Goal: Task Accomplishment & Management: Manage account settings

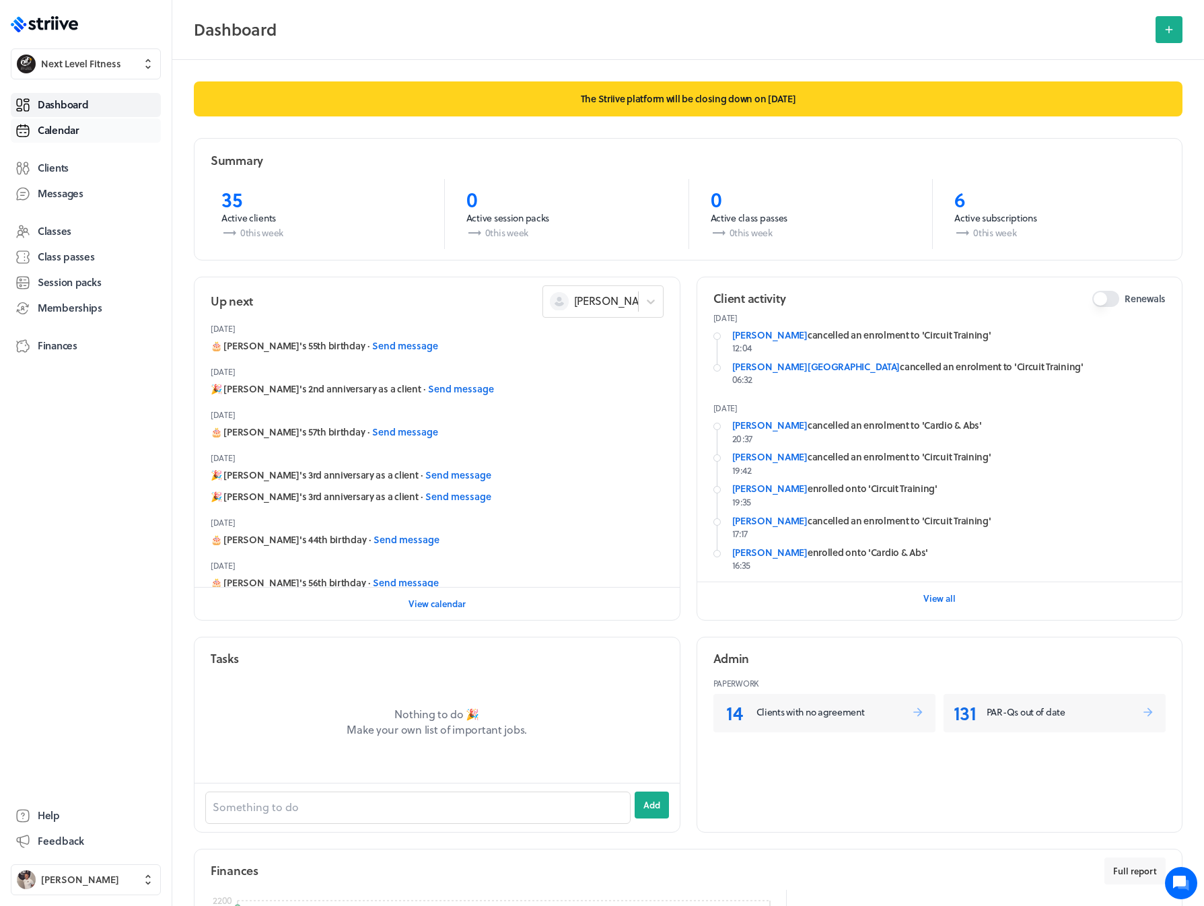
click at [66, 127] on span "Calendar" at bounding box center [59, 130] width 42 height 14
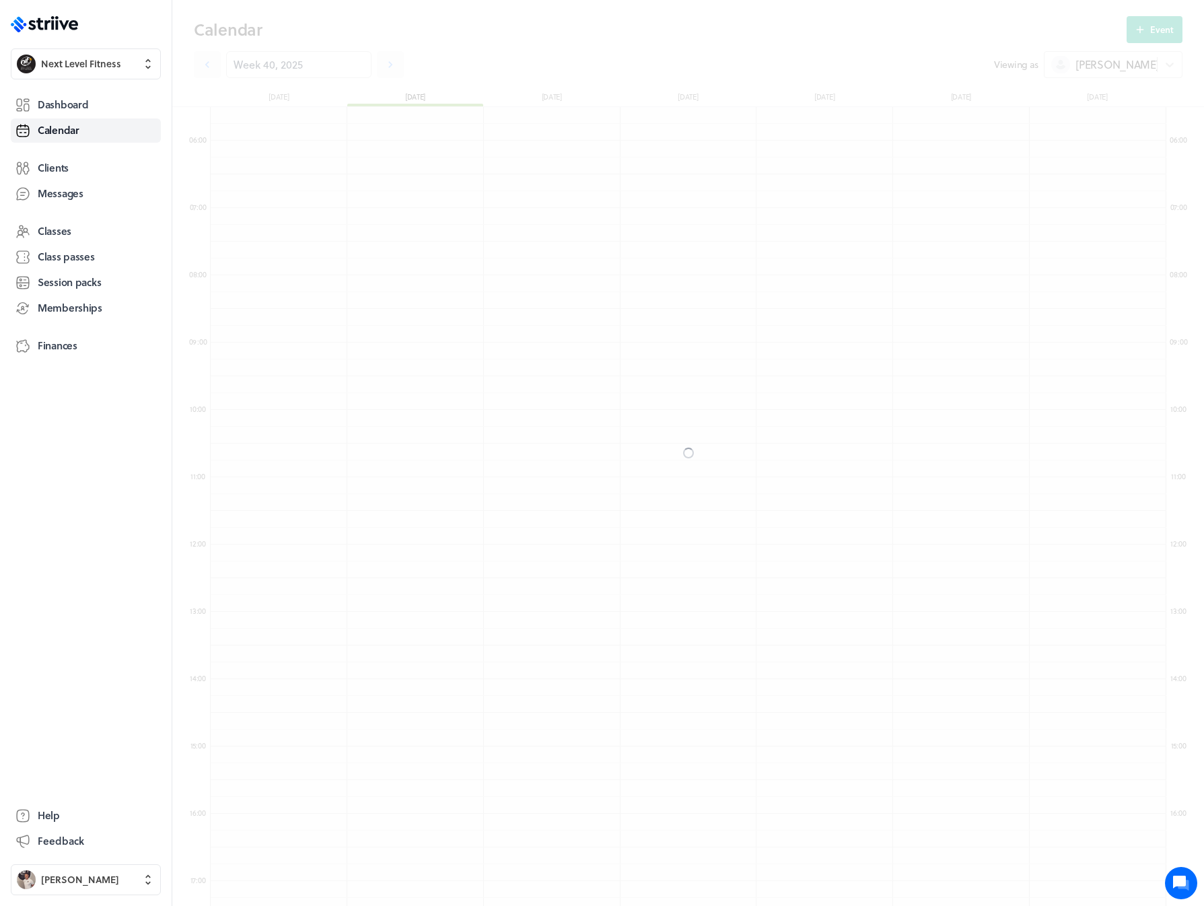
scroll to position [1615, 956]
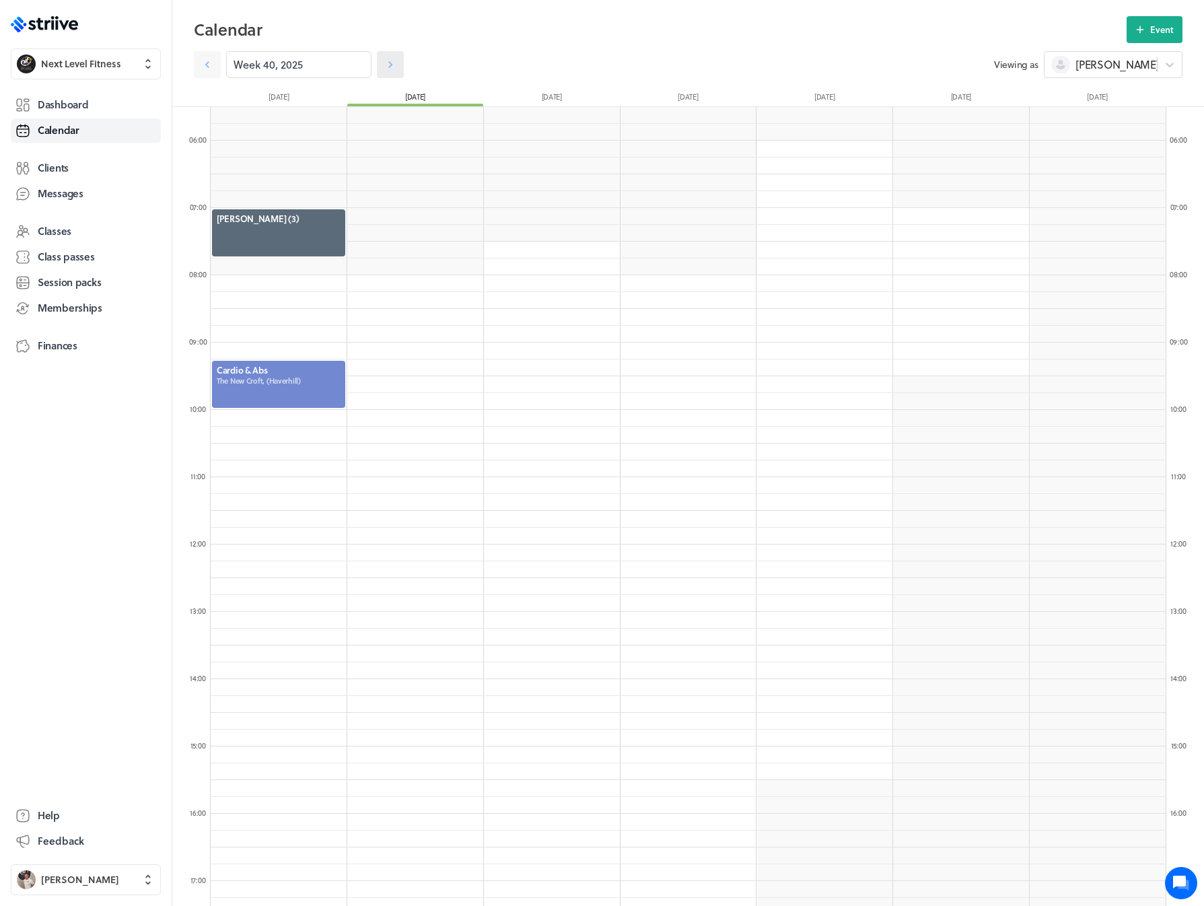
click at [377, 72] on link at bounding box center [390, 64] width 27 height 27
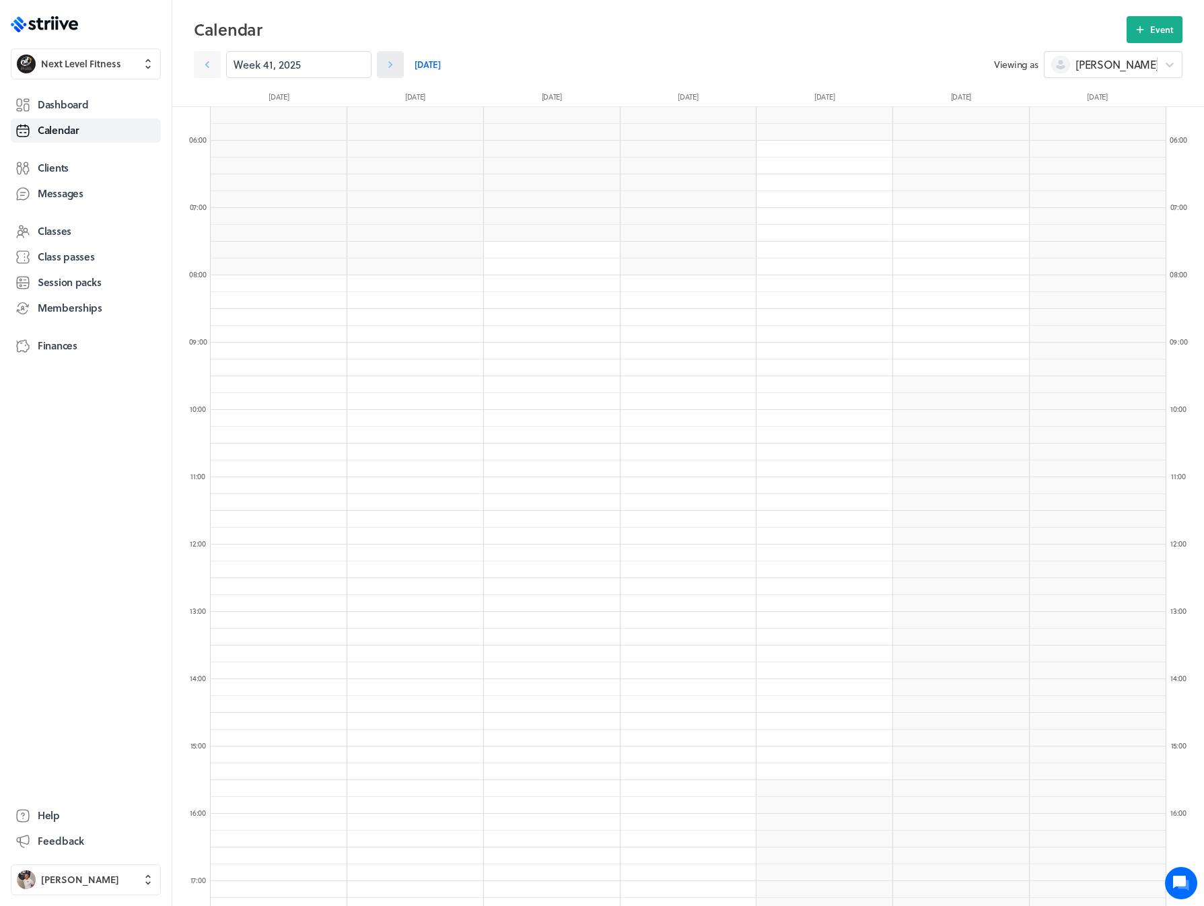
click at [377, 72] on link at bounding box center [390, 64] width 27 height 27
click at [206, 64] on icon at bounding box center [207, 64] width 4 height 7
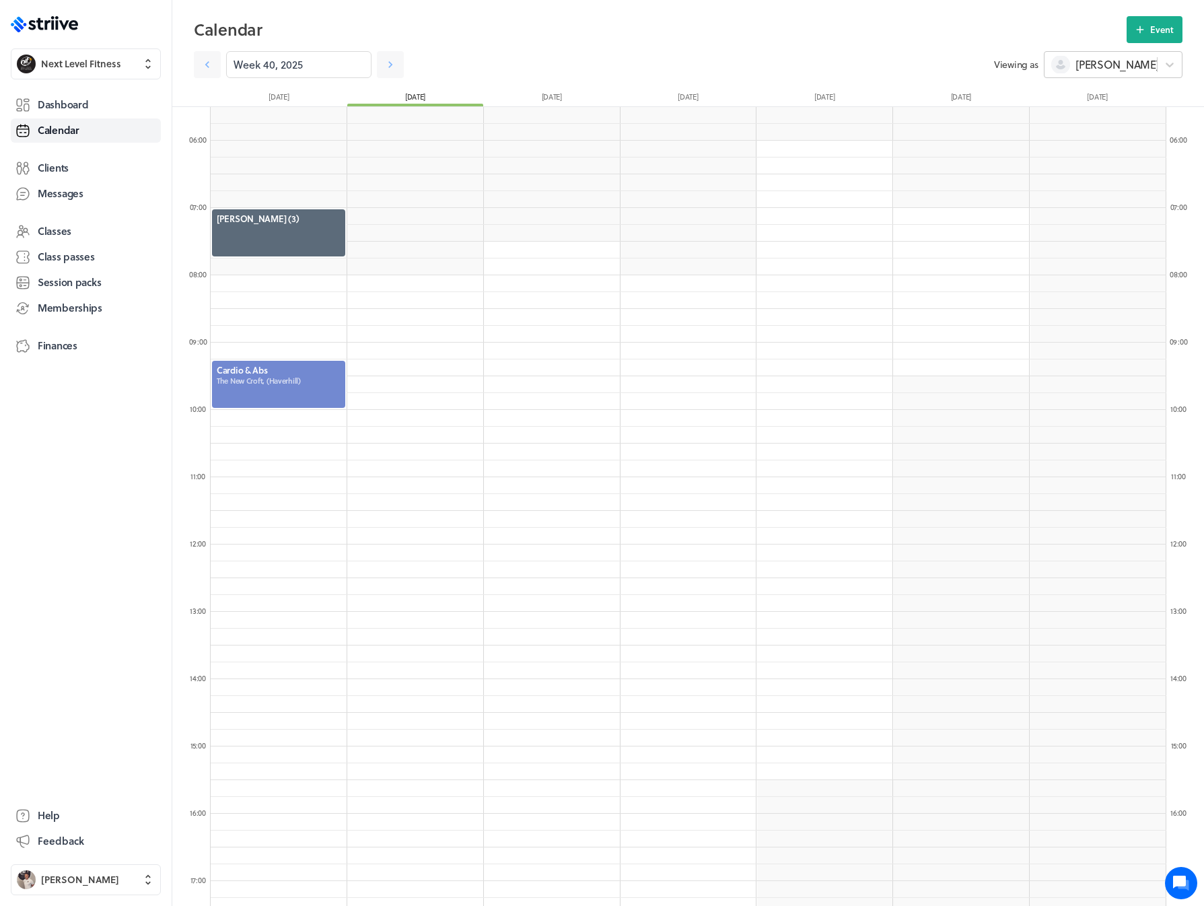
click at [1089, 65] on span "[PERSON_NAME]" at bounding box center [1116, 64] width 83 height 15
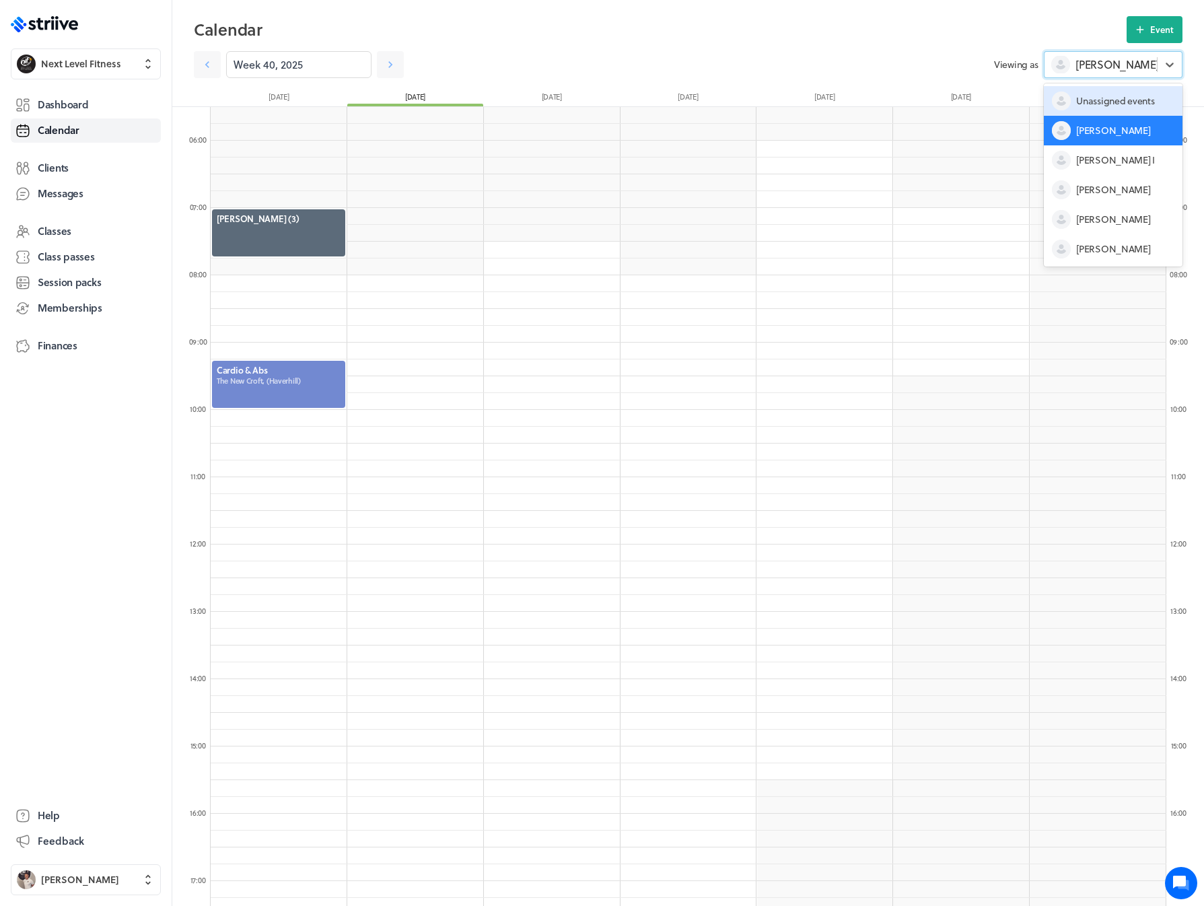
click at [1096, 100] on span "Unassigned events" at bounding box center [1115, 100] width 78 height 13
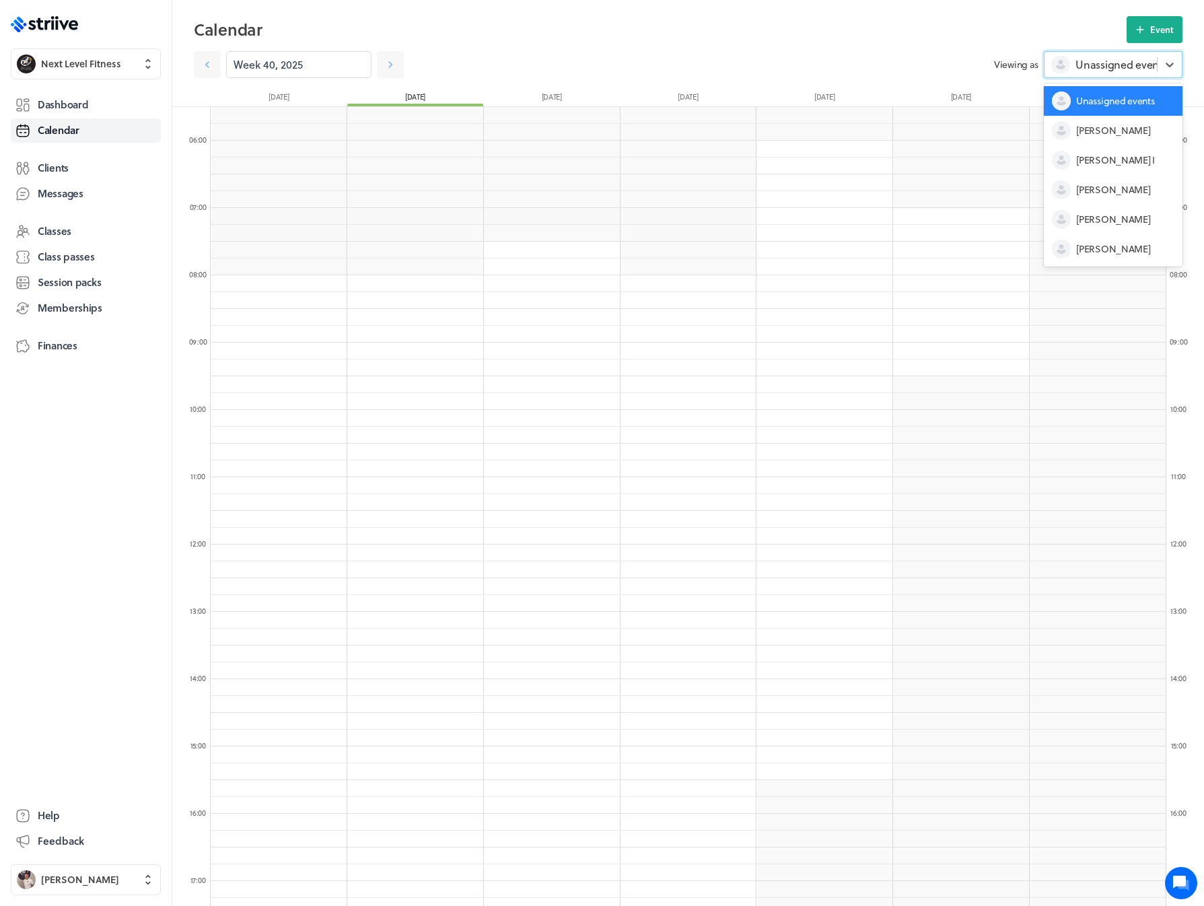
click at [1098, 65] on span "Unassigned events" at bounding box center [1121, 64] width 92 height 15
click at [1104, 152] on div "[PERSON_NAME] I" at bounding box center [1113, 160] width 139 height 30
click at [1112, 65] on span "[PERSON_NAME] I" at bounding box center [1120, 64] width 90 height 15
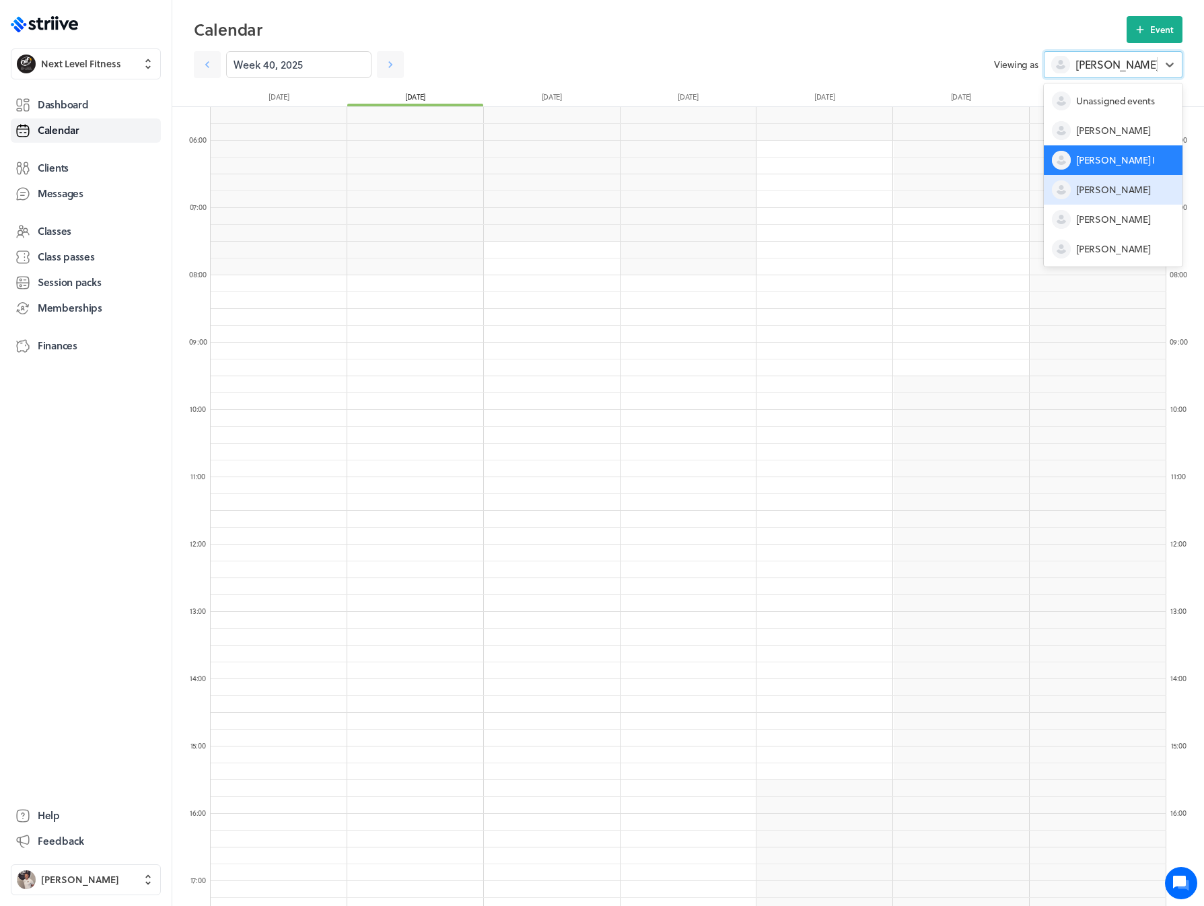
click at [1114, 190] on div "[PERSON_NAME]" at bounding box center [1113, 190] width 139 height 30
click at [1108, 69] on span "[PERSON_NAME]" at bounding box center [1116, 64] width 83 height 15
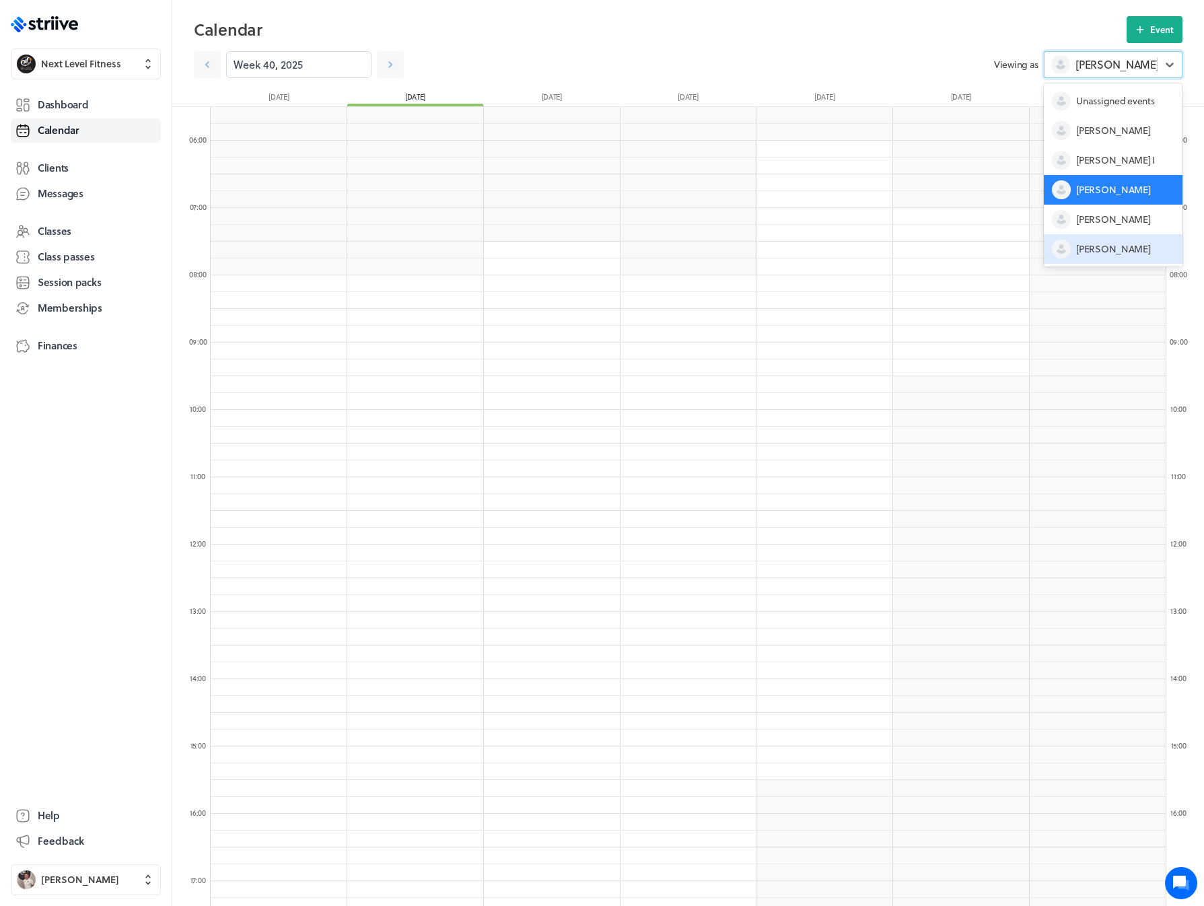
click at [1102, 244] on span "[PERSON_NAME]" at bounding box center [1113, 248] width 74 height 13
click at [1101, 69] on span "[PERSON_NAME]" at bounding box center [1116, 64] width 83 height 15
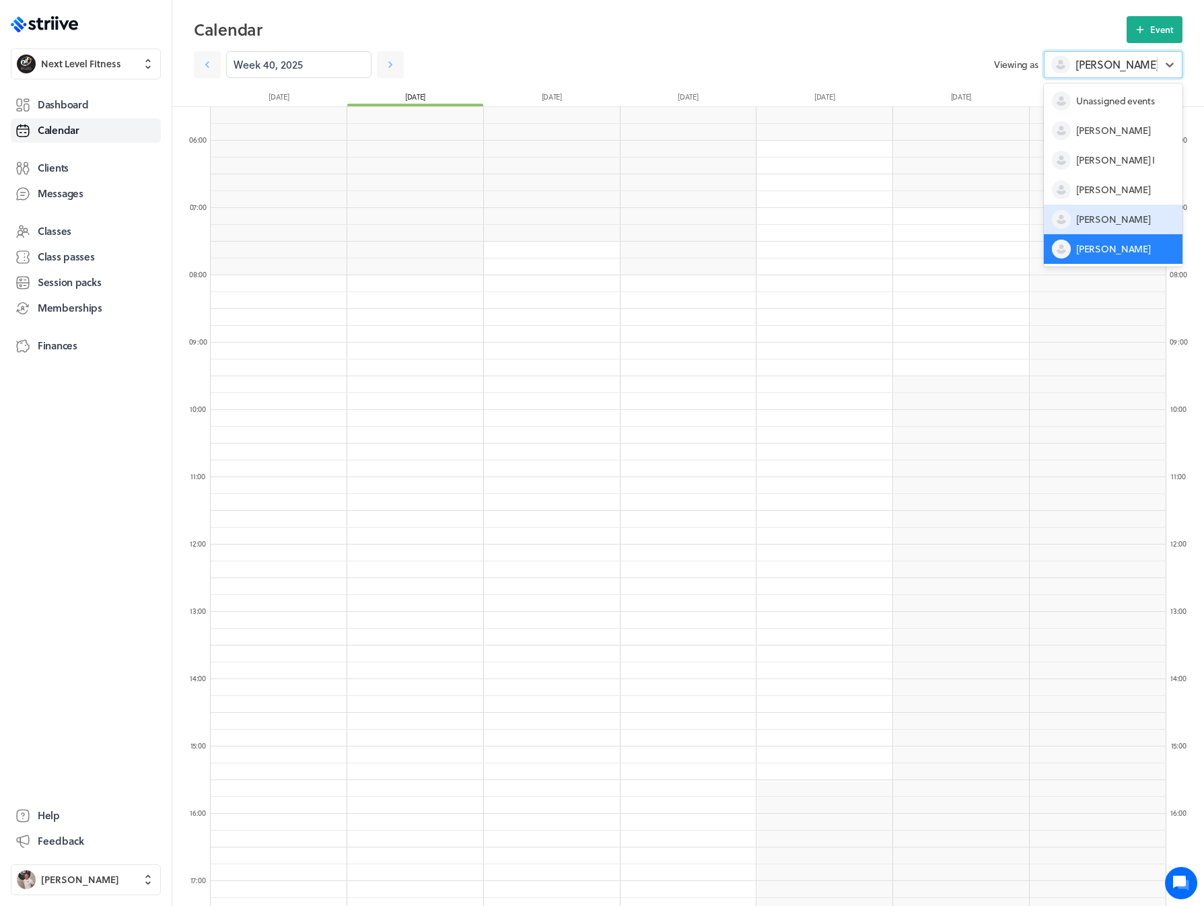
click at [1097, 214] on span "[PERSON_NAME]" at bounding box center [1113, 219] width 74 height 13
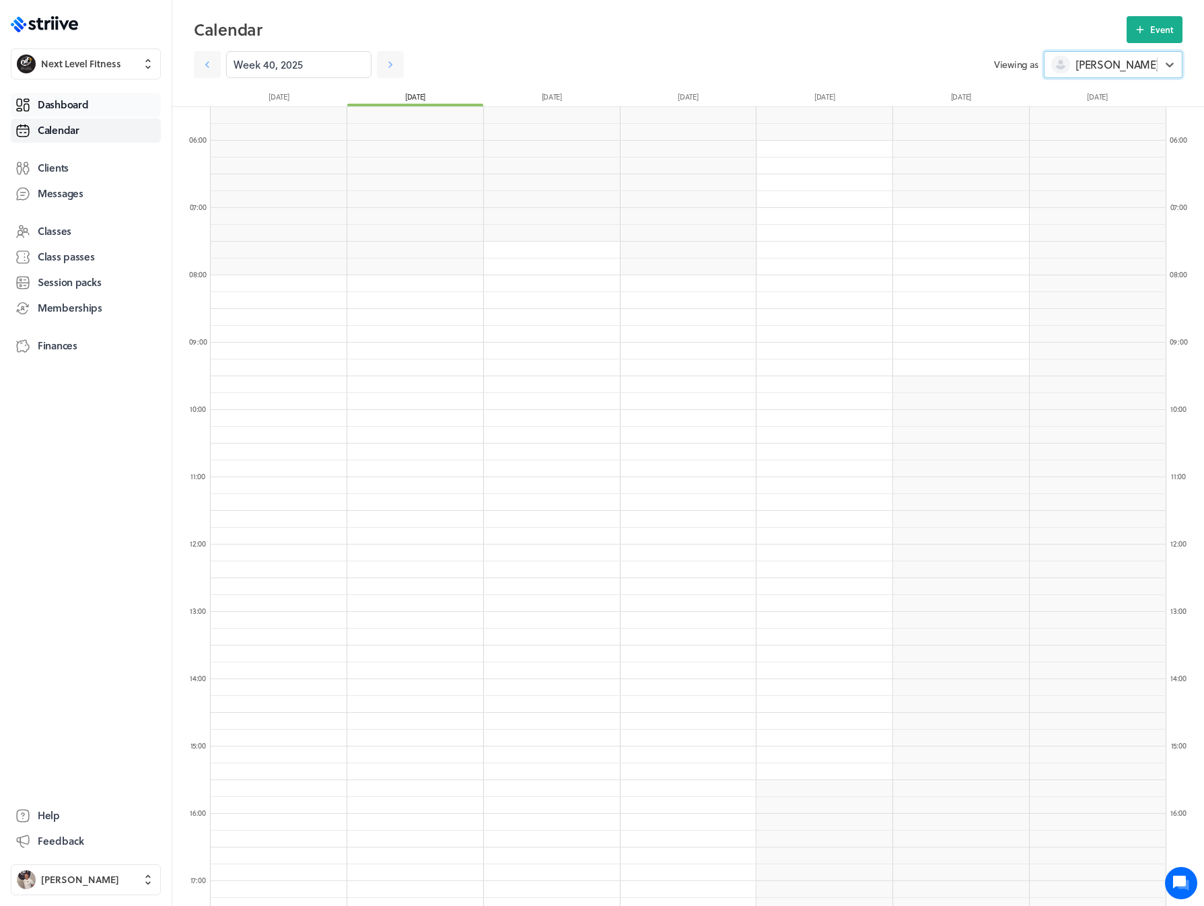
click at [65, 104] on span "Dashboard" at bounding box center [63, 105] width 50 height 14
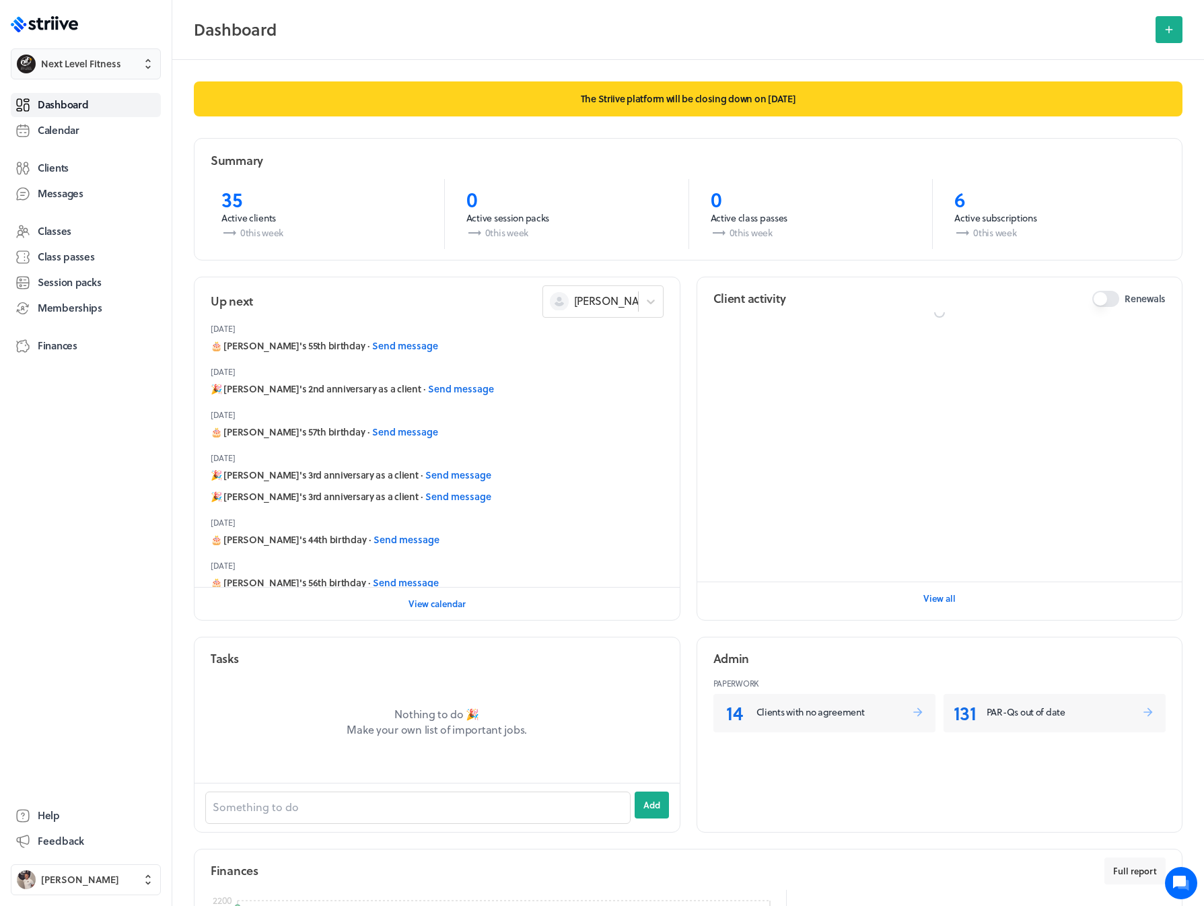
click at [77, 77] on button "Next Level Fitness" at bounding box center [86, 63] width 150 height 31
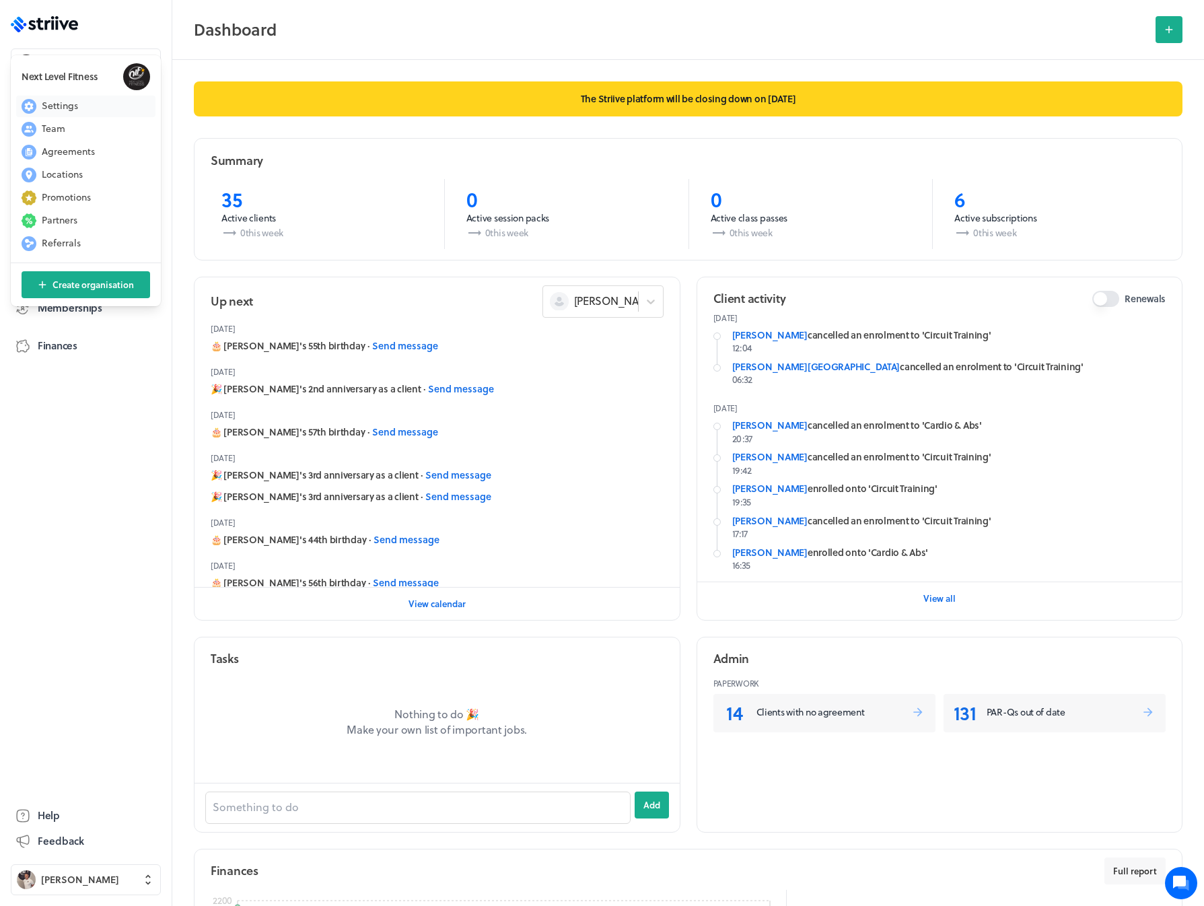
click at [77, 100] on span "Settings" at bounding box center [60, 105] width 36 height 13
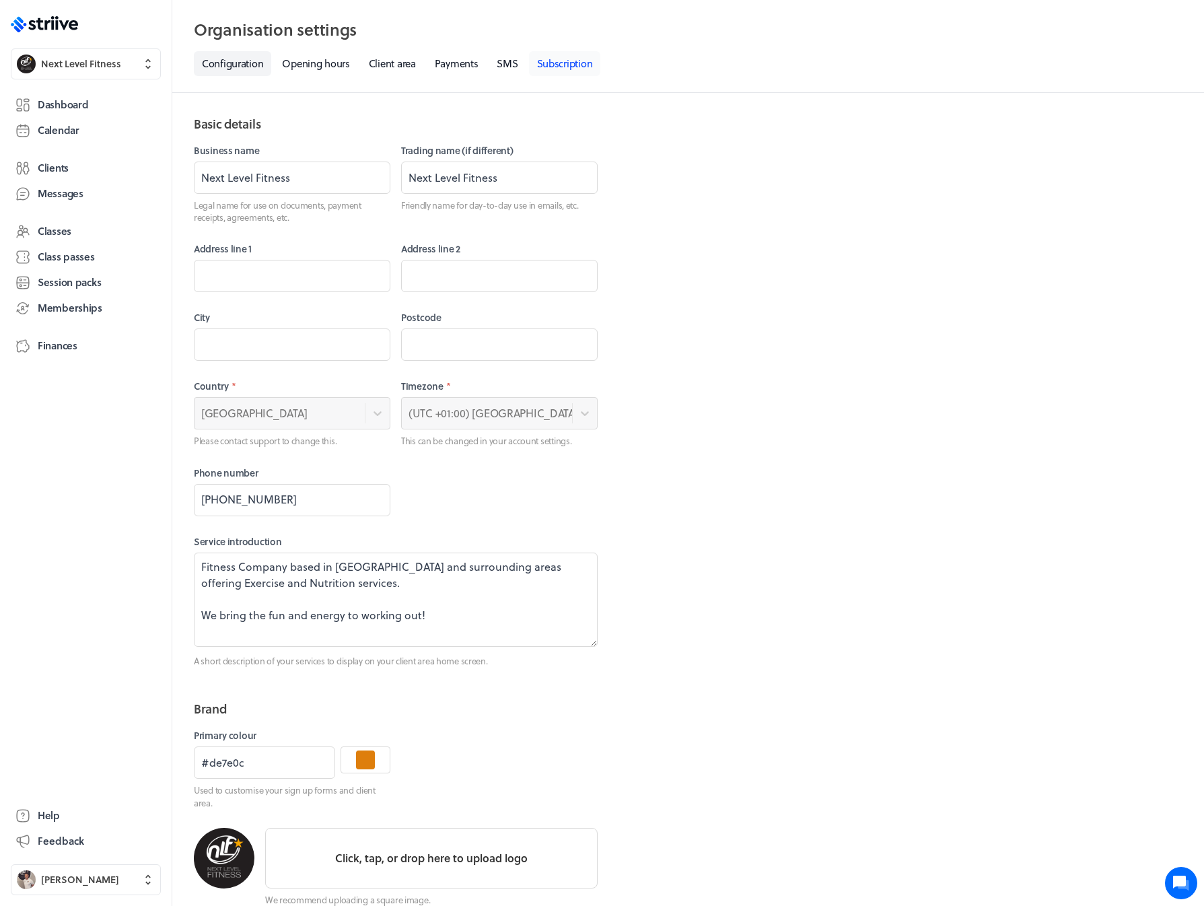
click at [571, 67] on link "Subscription" at bounding box center [565, 63] width 72 height 25
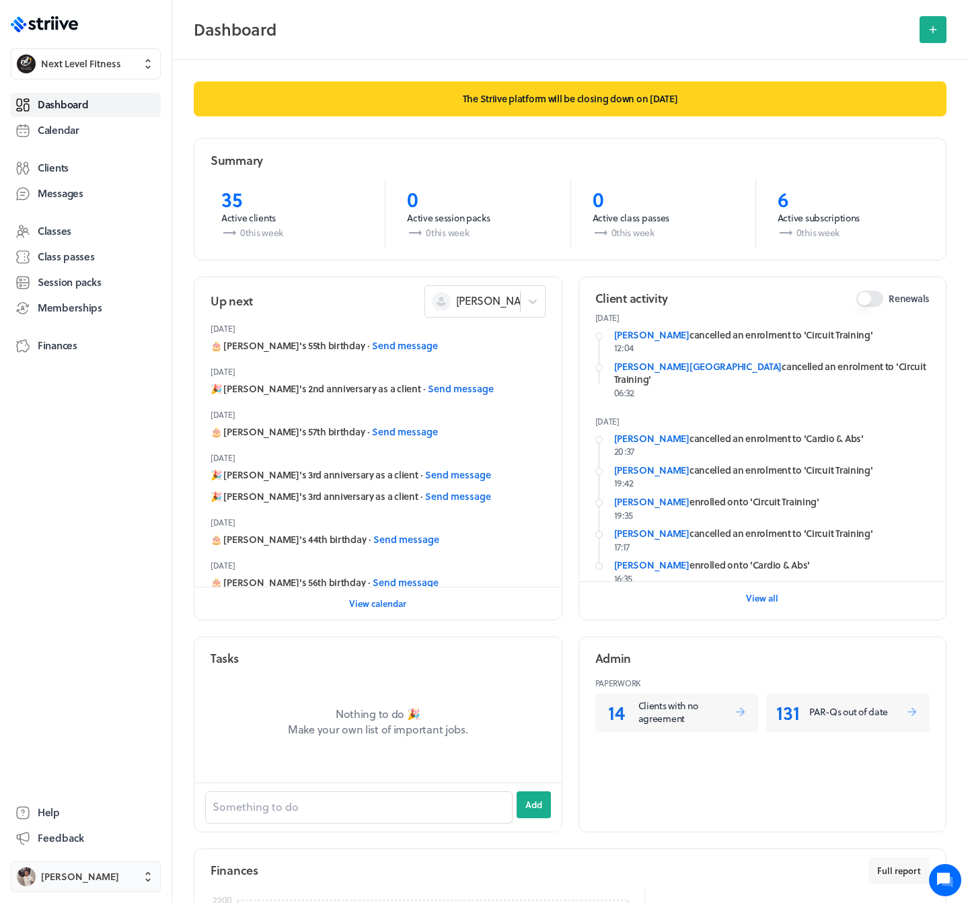
click at [101, 882] on span "[PERSON_NAME]" at bounding box center [80, 876] width 78 height 13
click at [91, 861] on button "Sign out" at bounding box center [85, 867] width 139 height 22
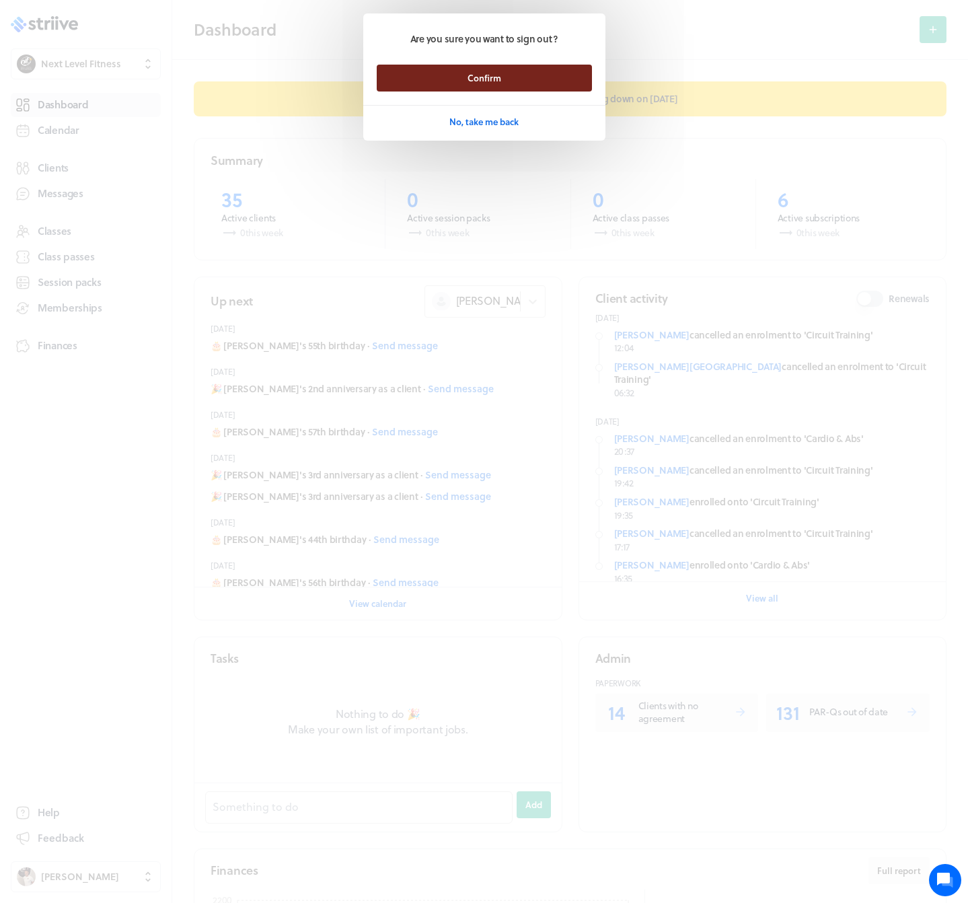
click at [440, 79] on button "Confirm" at bounding box center [484, 78] width 215 height 27
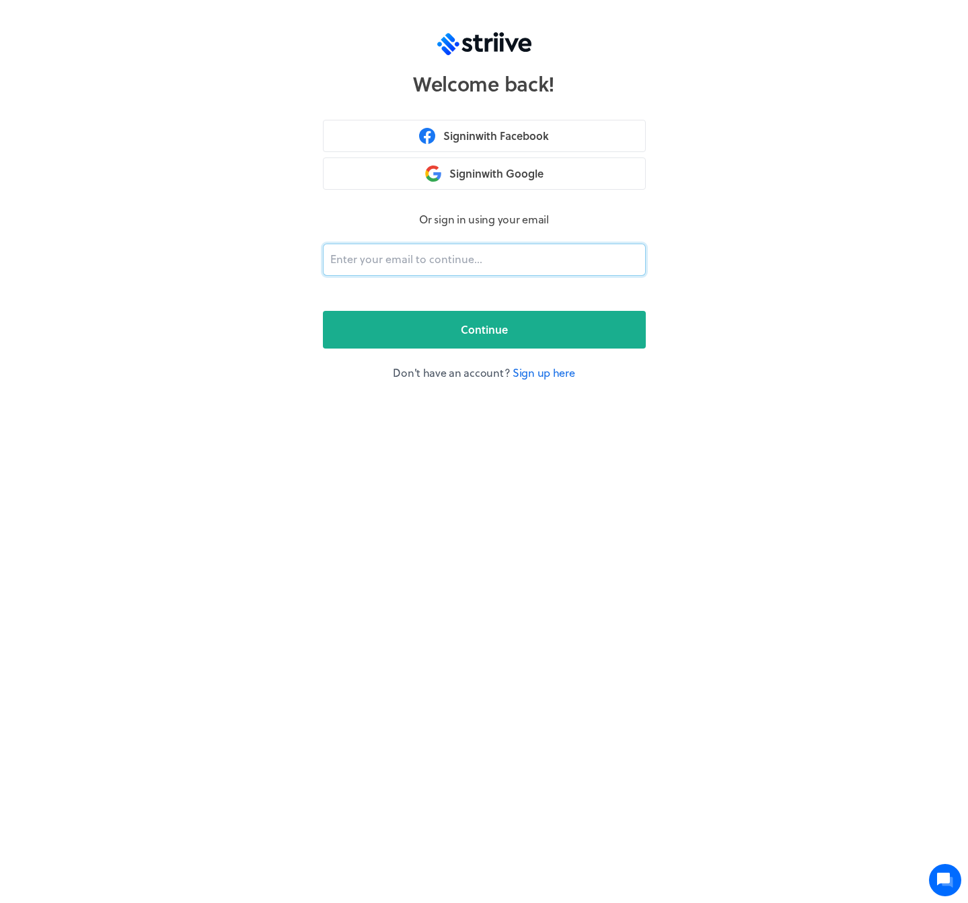
click at [405, 252] on input "email" at bounding box center [484, 260] width 323 height 32
type input "adam@striive.co"
